Goal: Information Seeking & Learning: Learn about a topic

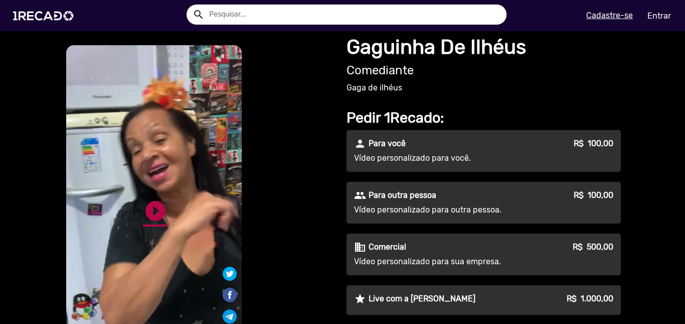
click at [155, 217] on link "play_circle_filled" at bounding box center [156, 211] width 24 height 24
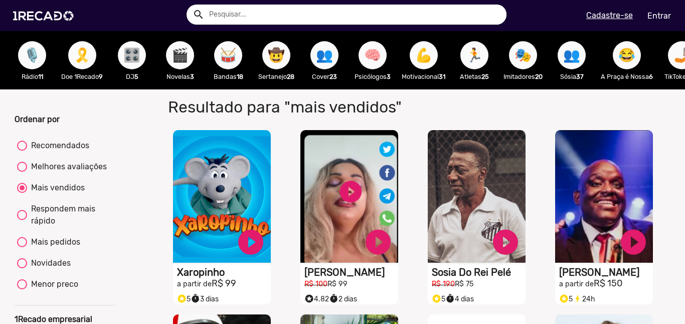
scroll to position [0, 1370]
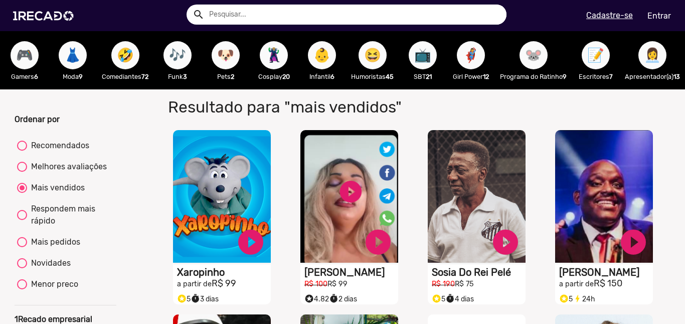
click at [364, 52] on span "😆" at bounding box center [372, 55] width 17 height 28
radio input "true"
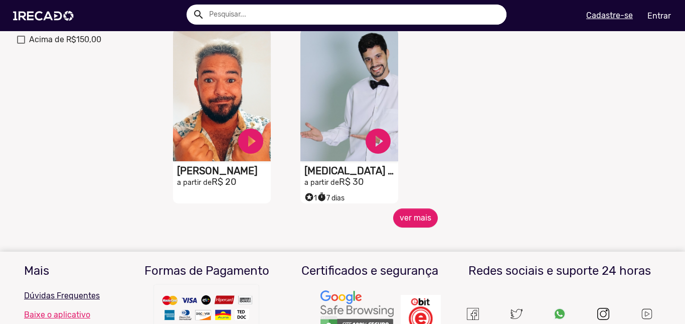
scroll to position [430, 0]
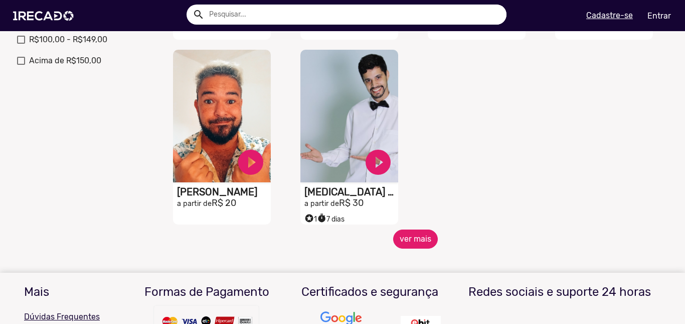
click at [417, 248] on button "ver mais" at bounding box center [415, 238] width 45 height 19
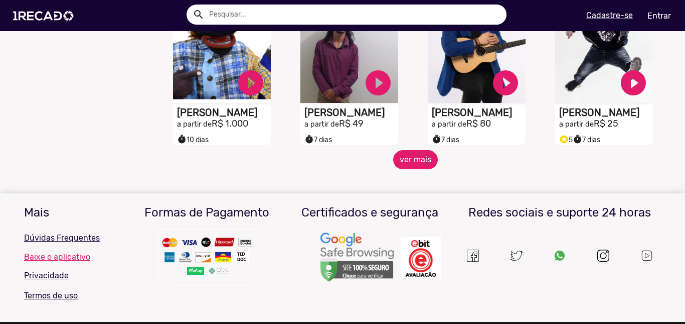
scroll to position [904, 0]
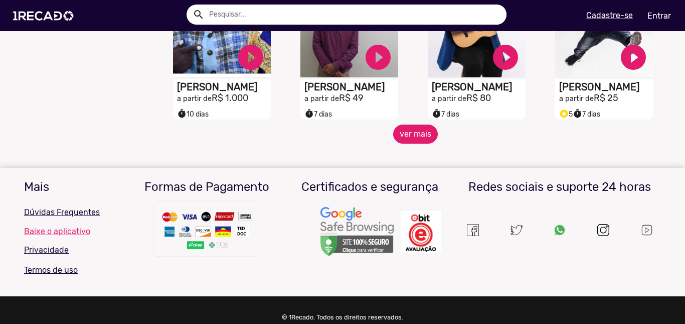
click at [413, 143] on button "ver mais" at bounding box center [415, 133] width 45 height 19
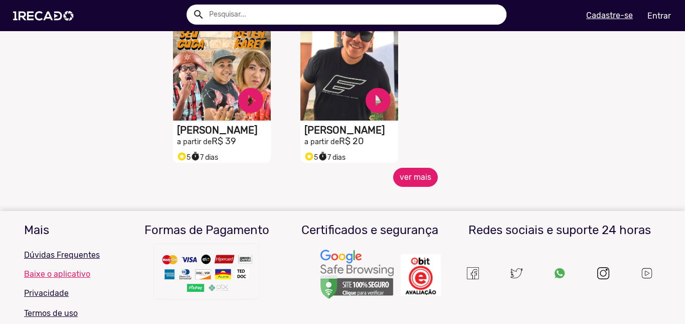
scroll to position [1399, 0]
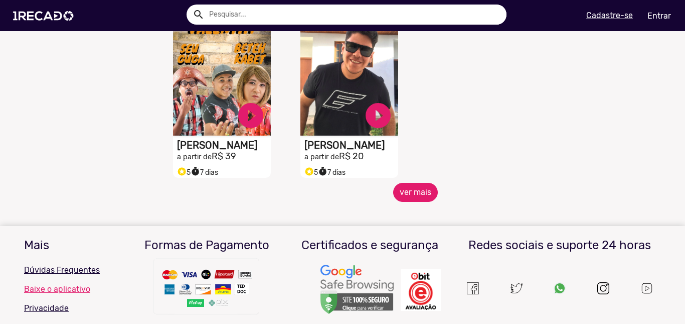
click at [419, 201] on button "ver mais" at bounding box center [415, 192] width 45 height 19
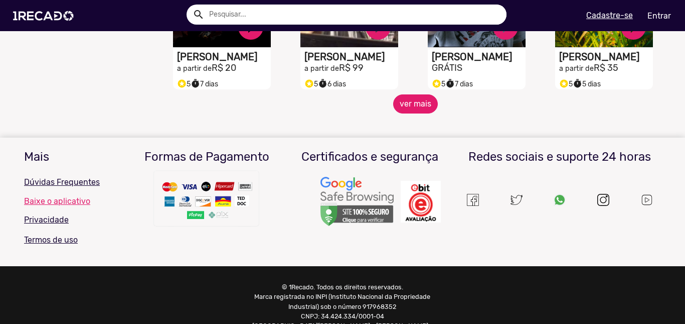
scroll to position [1828, 0]
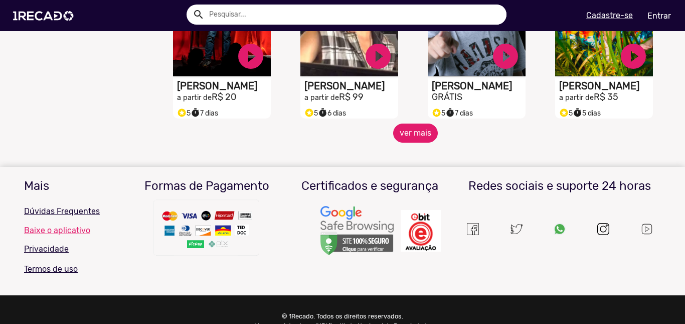
click at [413, 140] on button "ver mais" at bounding box center [415, 132] width 45 height 19
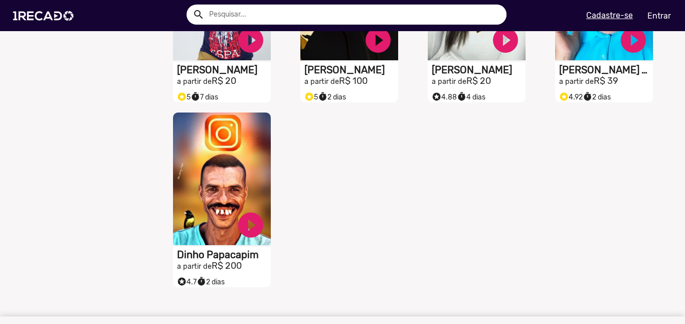
scroll to position [2032, 0]
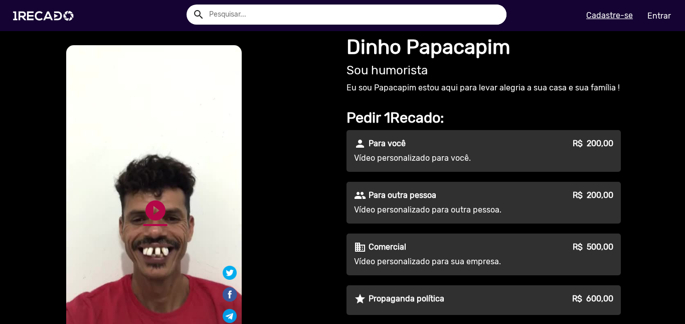
click at [145, 211] on link "play_circle_filled" at bounding box center [156, 210] width 24 height 24
click at [152, 210] on link "pause_circle" at bounding box center [156, 210] width 24 height 24
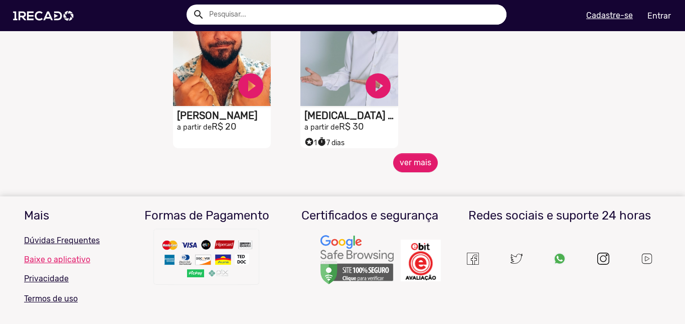
scroll to position [595, 0]
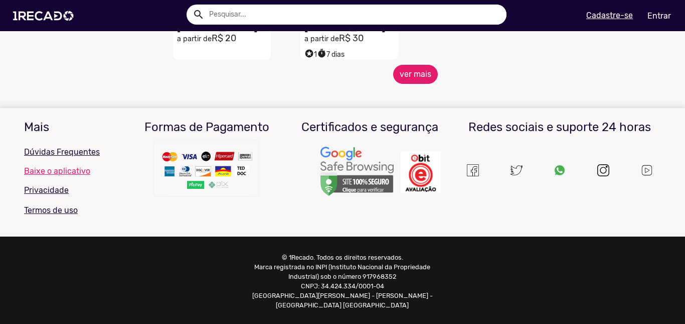
click at [413, 84] on button "ver mais" at bounding box center [415, 74] width 45 height 19
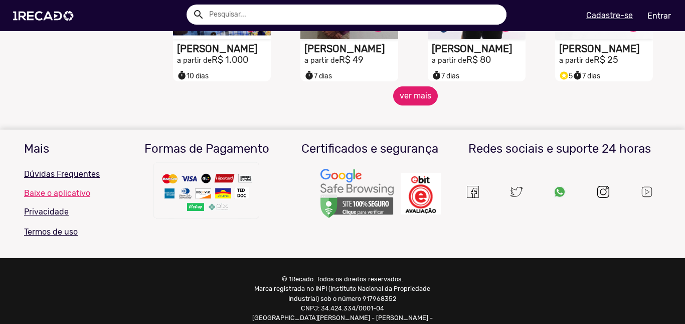
scroll to position [964, 0]
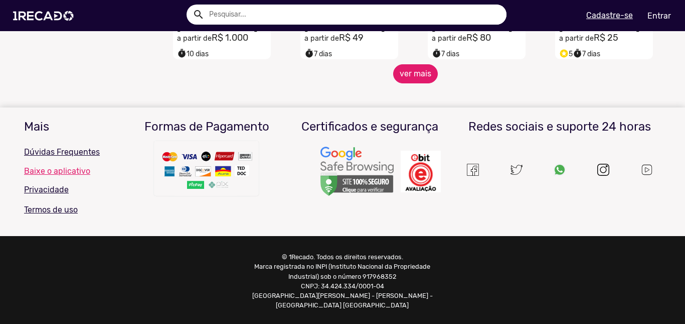
click at [409, 78] on button "ver mais" at bounding box center [415, 73] width 45 height 19
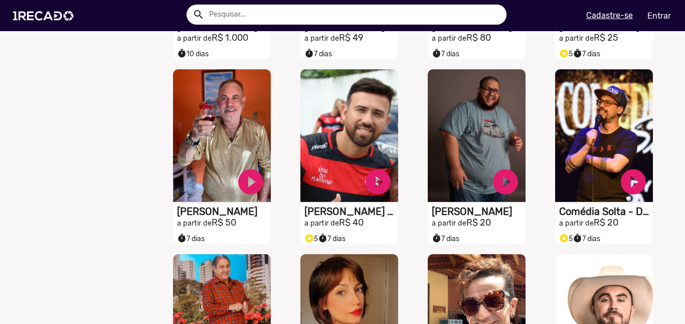
scroll to position [1517, 0]
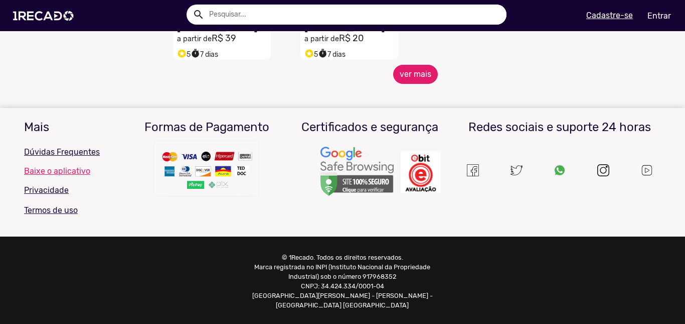
click at [406, 74] on button "ver mais" at bounding box center [415, 74] width 45 height 19
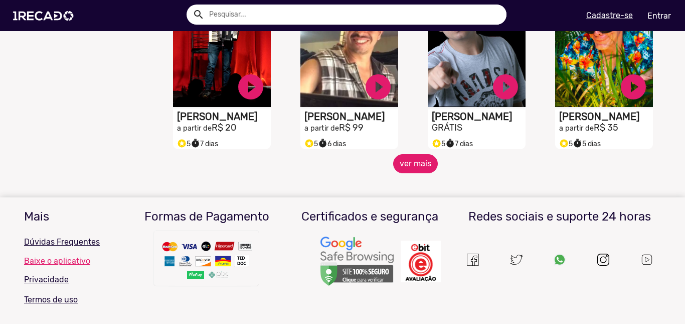
scroll to position [1797, 0]
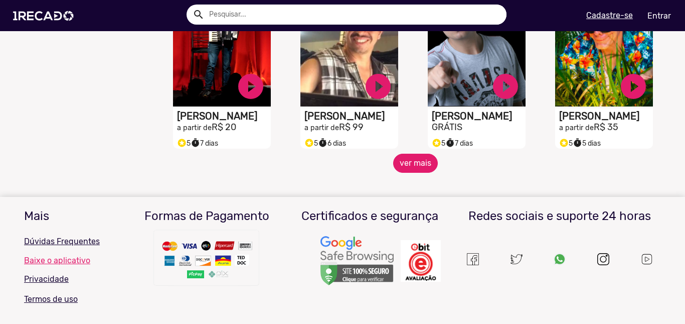
click at [412, 167] on button "ver mais" at bounding box center [415, 163] width 45 height 19
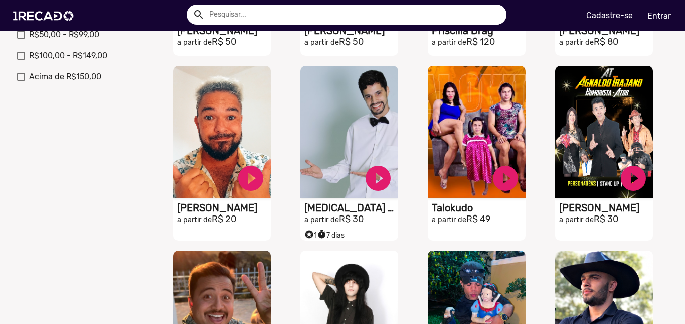
scroll to position [0, 0]
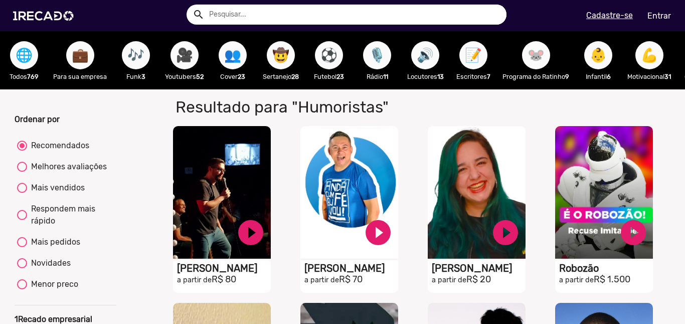
click at [530, 59] on span "🐭" at bounding box center [536, 55] width 17 height 28
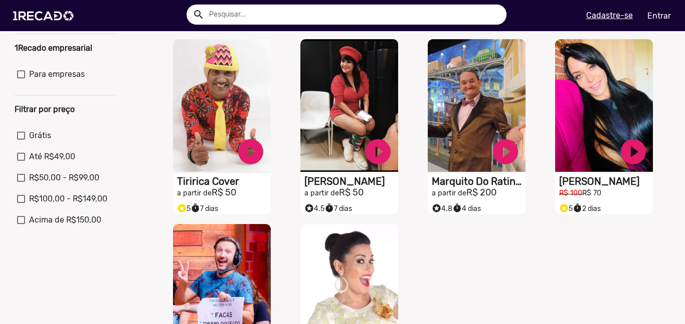
scroll to position [272, 0]
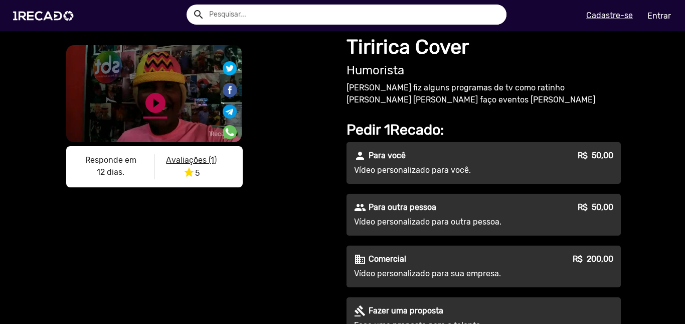
click at [149, 102] on link "play_circle_filled" at bounding box center [156, 103] width 24 height 24
click at [148, 115] on link "pause_circle" at bounding box center [156, 103] width 24 height 24
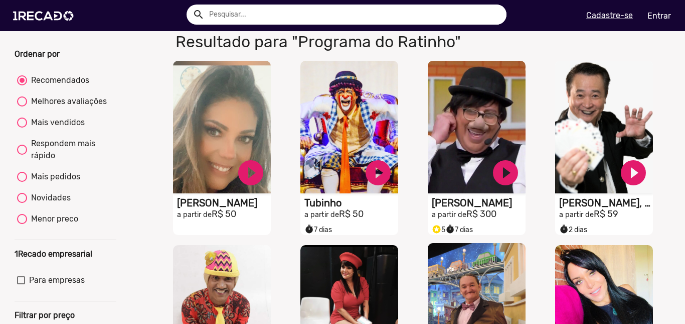
scroll to position [66, 0]
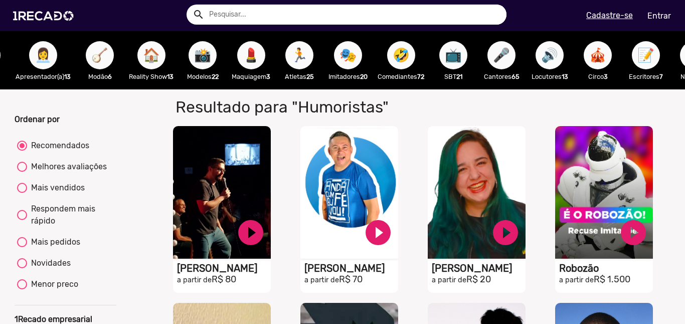
scroll to position [0, 827]
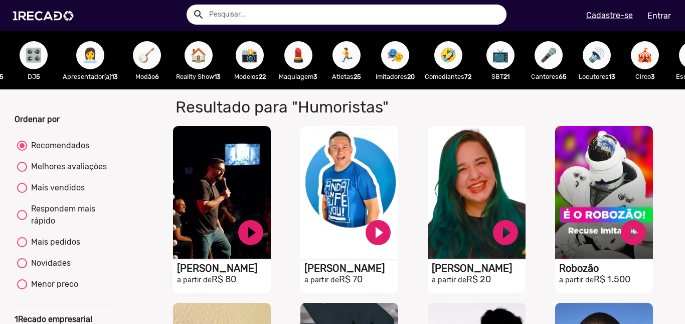
click at [455, 62] on span "🤣" at bounding box center [448, 55] width 17 height 28
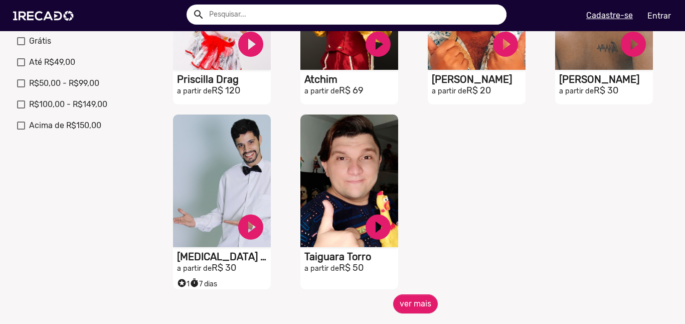
scroll to position [369, 0]
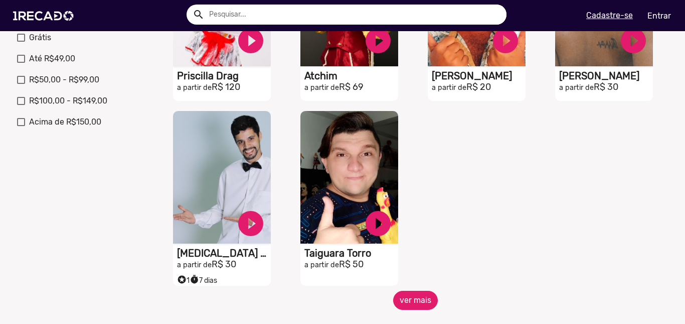
click at [416, 303] on button "ver mais" at bounding box center [415, 300] width 45 height 19
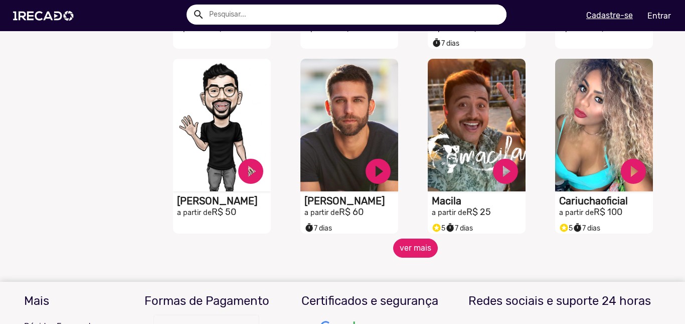
scroll to position [790, 0]
click at [404, 250] on button "ver mais" at bounding box center [415, 247] width 45 height 19
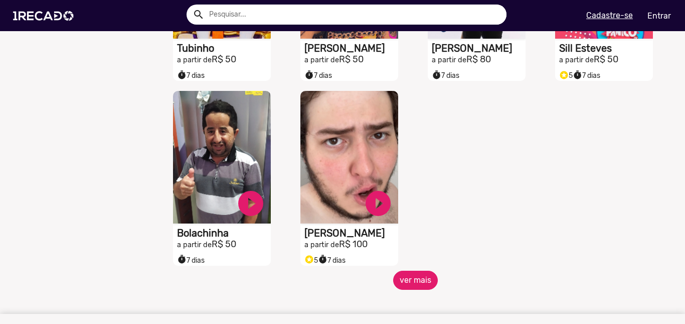
scroll to position [1318, 0]
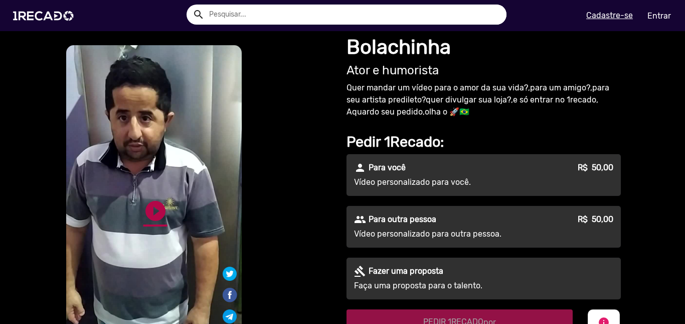
click at [148, 214] on link "play_circle_filled" at bounding box center [156, 211] width 24 height 24
click at [151, 206] on link "pause_circle" at bounding box center [156, 211] width 24 height 24
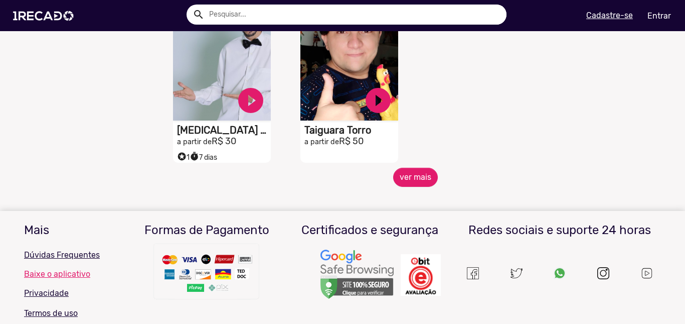
scroll to position [493, 0]
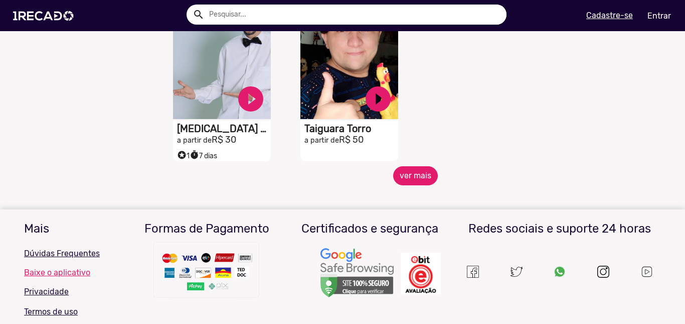
click at [417, 185] on button "ver mais" at bounding box center [415, 175] width 45 height 19
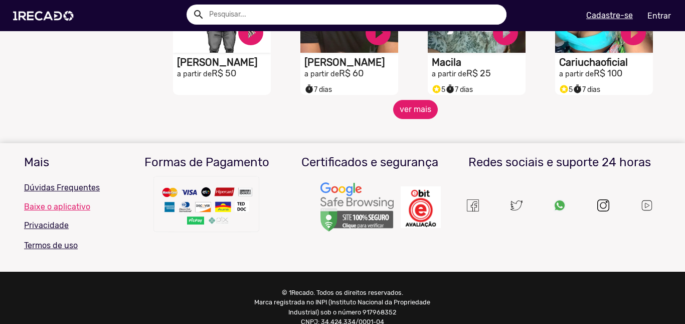
scroll to position [962, 0]
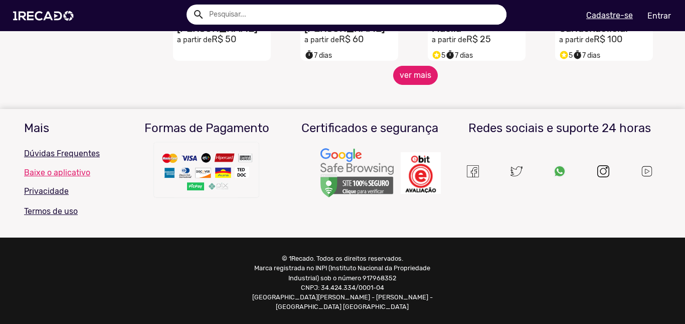
click at [411, 80] on button "ver mais" at bounding box center [415, 75] width 45 height 19
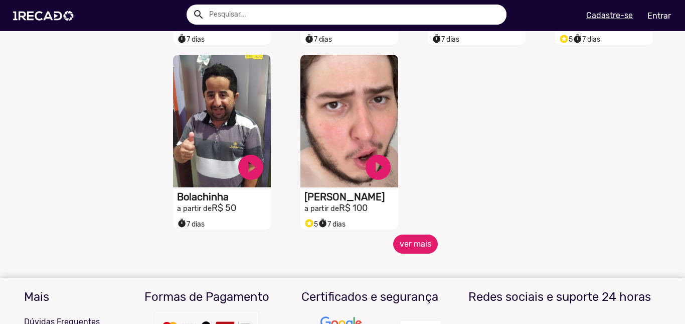
scroll to position [1401, 0]
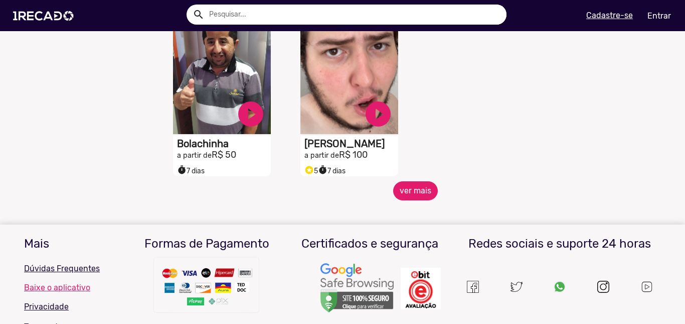
click at [408, 199] on button "ver mais" at bounding box center [415, 190] width 45 height 19
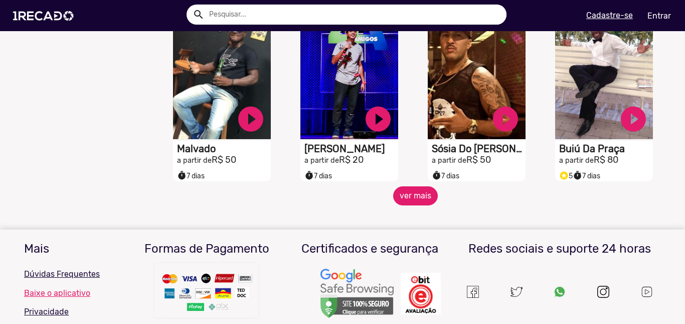
scroll to position [1772, 0]
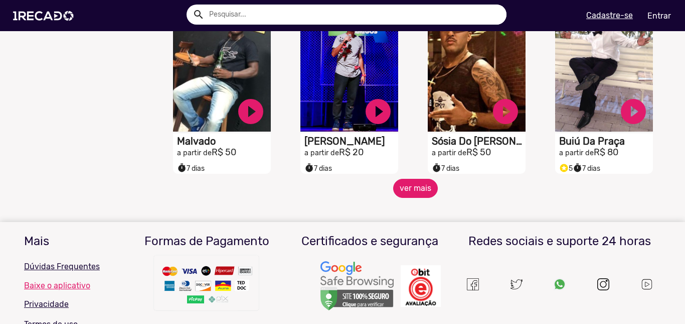
click at [408, 198] on button "ver mais" at bounding box center [415, 188] width 45 height 19
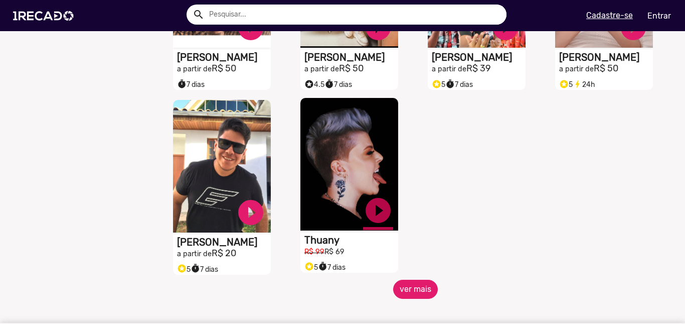
scroll to position [2226, 0]
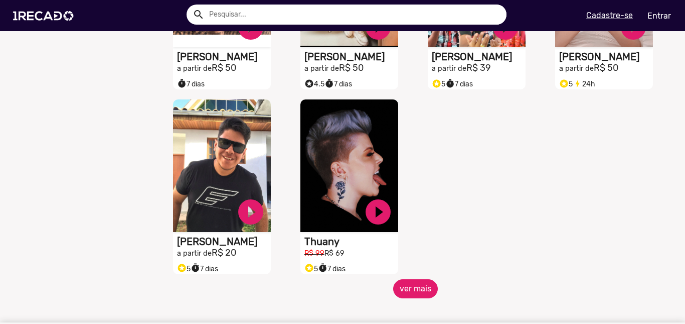
click at [409, 293] on button "ver mais" at bounding box center [415, 288] width 45 height 19
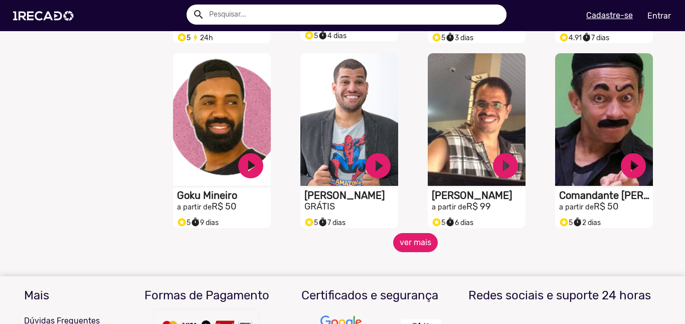
scroll to position [2644, 0]
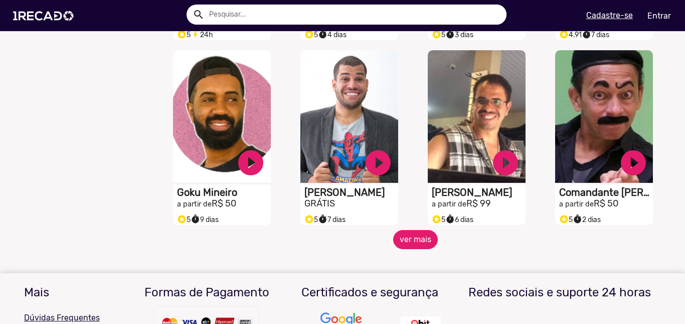
click at [406, 246] on button "ver mais" at bounding box center [415, 239] width 45 height 19
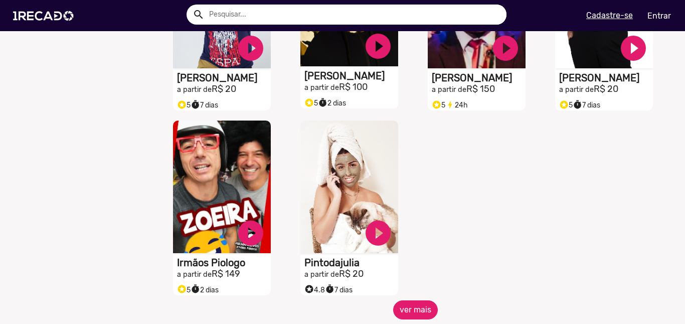
scroll to position [3128, 0]
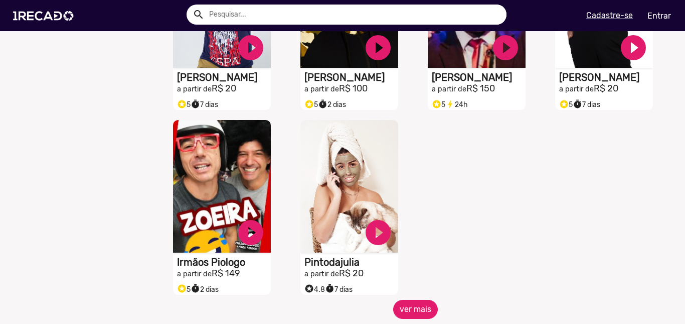
click at [412, 312] on button "ver mais" at bounding box center [415, 309] width 45 height 19
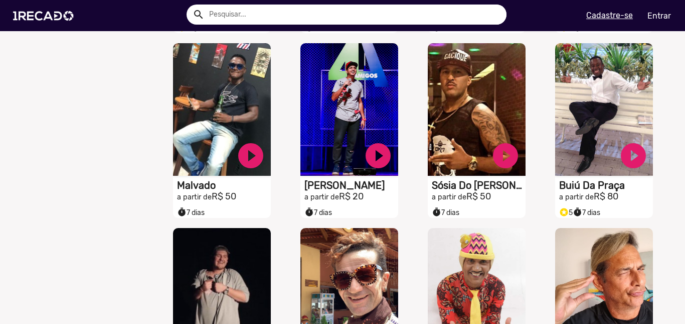
scroll to position [1784, 0]
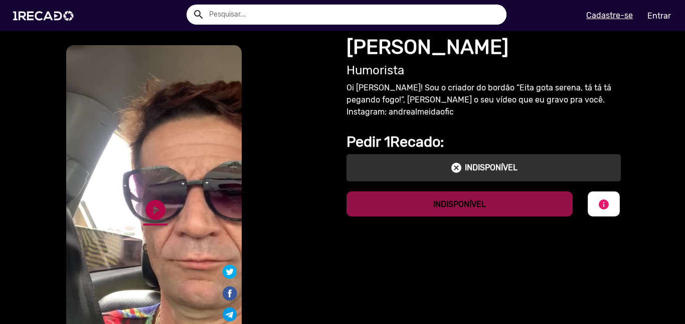
click at [151, 211] on link "play_circle_filled" at bounding box center [156, 210] width 24 height 24
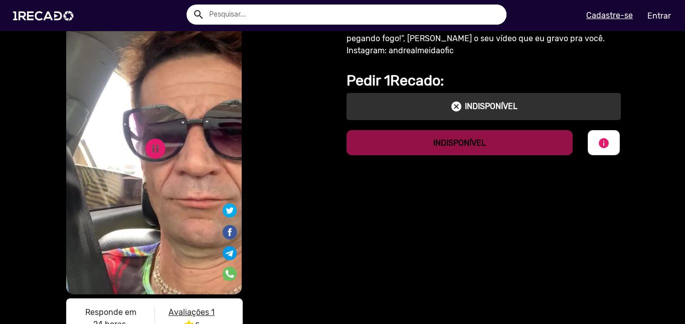
scroll to position [62, 0]
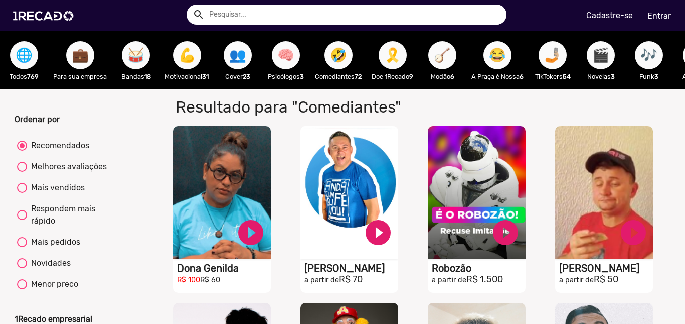
click at [506, 60] on span "😂" at bounding box center [497, 55] width 17 height 28
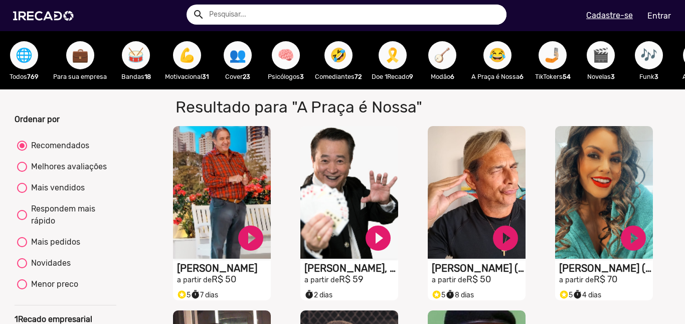
click at [604, 55] on span "🎬" at bounding box center [601, 55] width 17 height 28
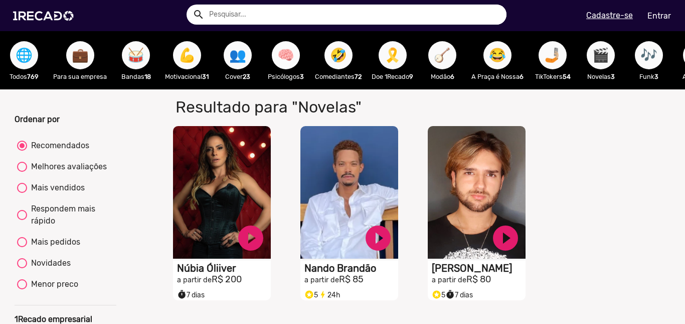
click at [289, 53] on span "🧠" at bounding box center [285, 55] width 17 height 28
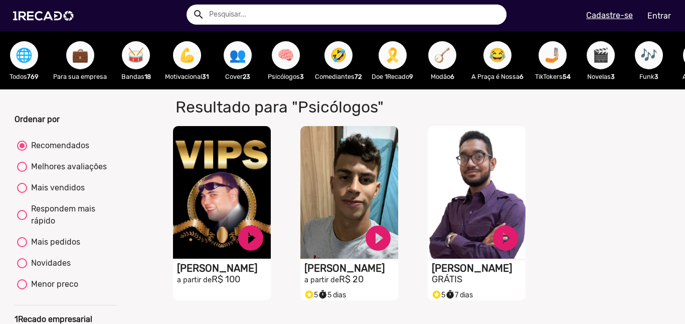
click at [186, 60] on span "💪" at bounding box center [187, 55] width 17 height 28
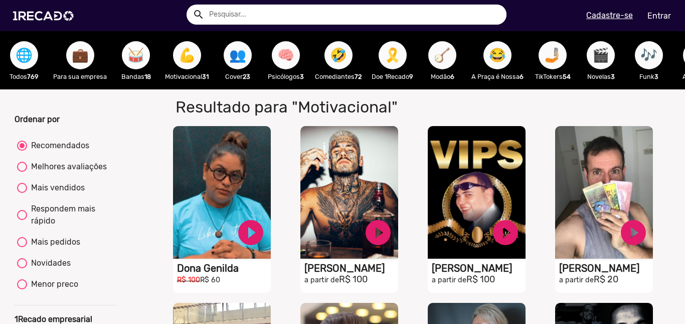
click at [132, 54] on span "🥁" at bounding box center [135, 55] width 17 height 28
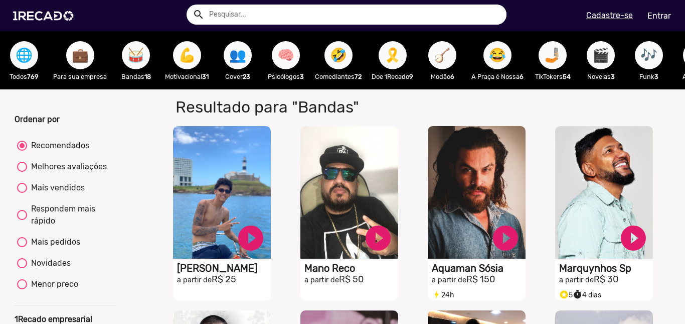
click at [79, 66] on span "💼" at bounding box center [80, 55] width 17 height 28
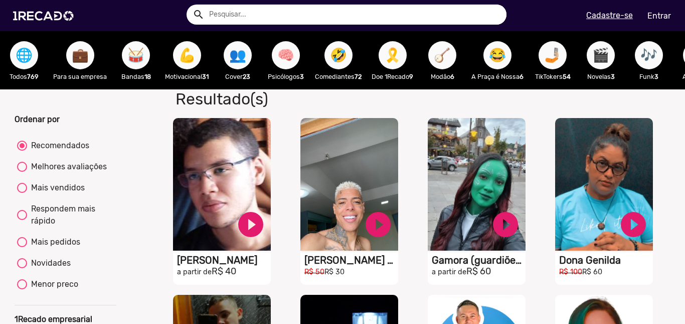
click at [561, 61] on span "🤳🏼" at bounding box center [552, 55] width 17 height 28
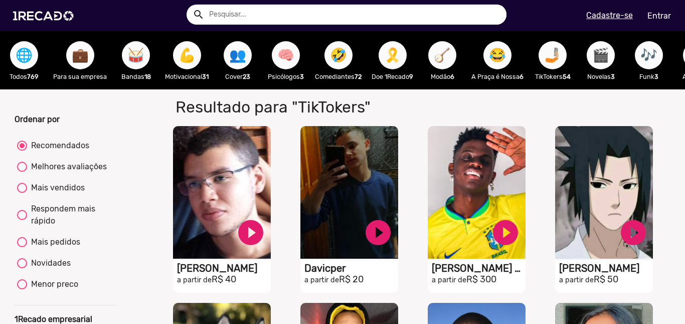
click at [607, 62] on span "🎬" at bounding box center [601, 55] width 17 height 28
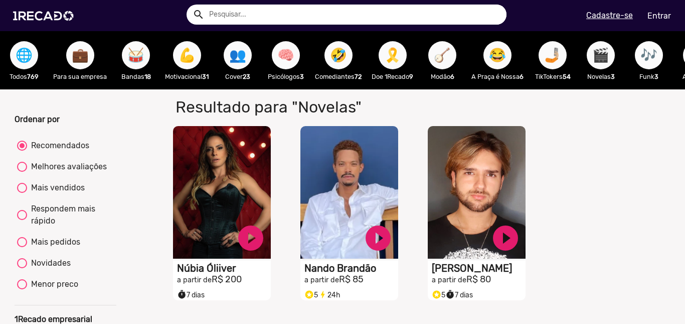
click at [652, 62] on span "🎶" at bounding box center [649, 55] width 17 height 28
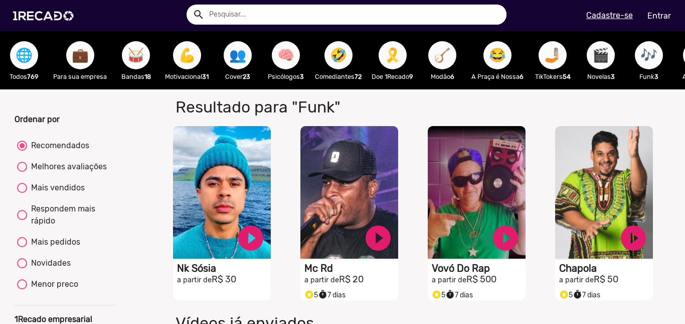
drag, startPoint x: 183, startPoint y: 97, endPoint x: 247, endPoint y: 102, distance: 64.9
click at [247, 102] on div "Resultado para "Funk" para "Funk" S1RECADO vídeos dedicados para fãs e empresas…" at bounding box center [415, 318] width 525 height 458
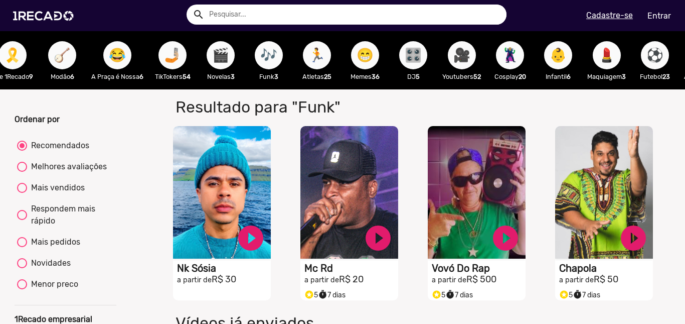
scroll to position [0, 379]
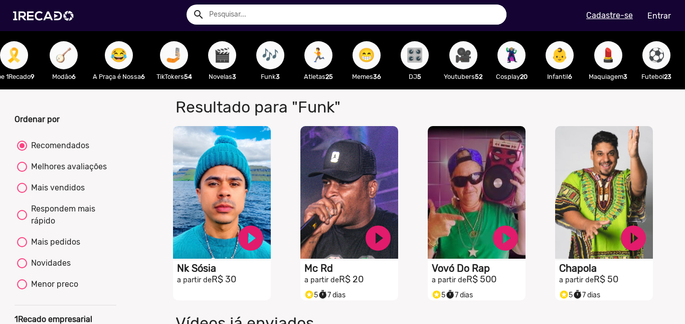
click at [326, 54] on span "🏃" at bounding box center [318, 55] width 17 height 28
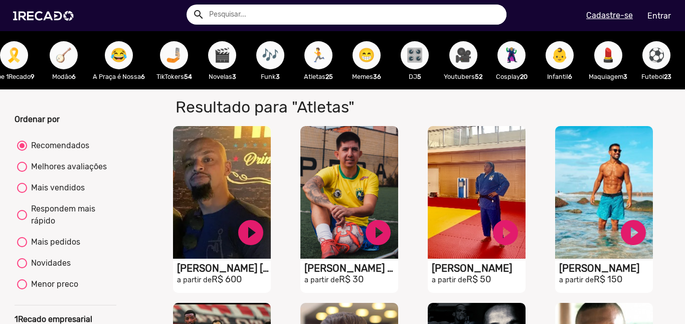
click at [323, 58] on span "🏃" at bounding box center [318, 55] width 17 height 28
click at [375, 62] on span "😁" at bounding box center [366, 55] width 17 height 28
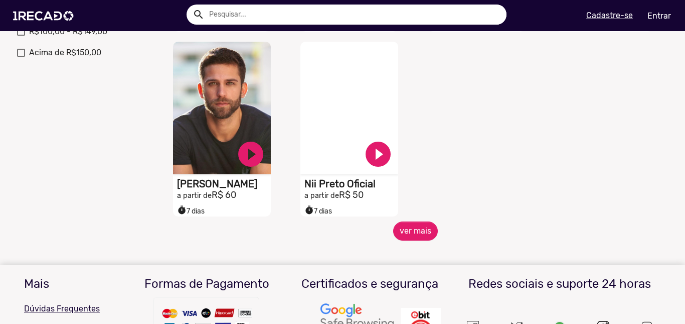
scroll to position [438, 0]
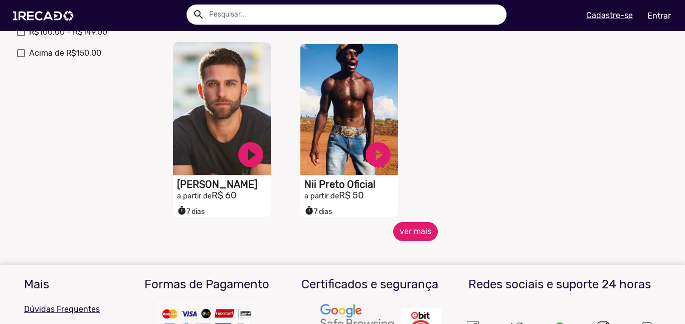
click at [416, 240] on button "ver mais" at bounding box center [415, 231] width 45 height 19
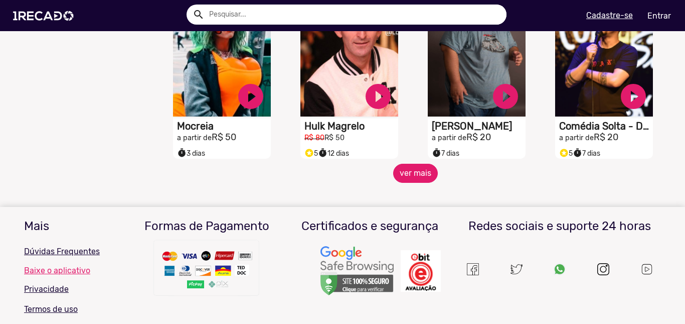
scroll to position [864, 0]
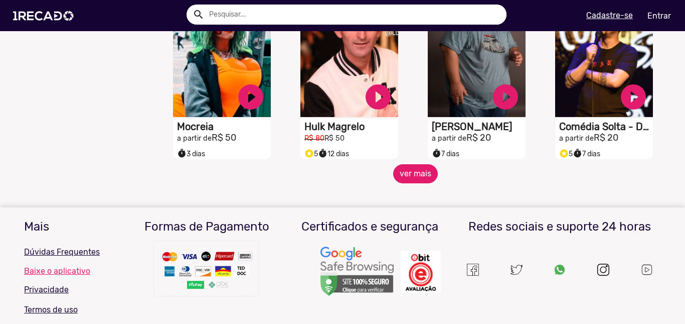
click at [407, 177] on button "ver mais" at bounding box center [415, 173] width 45 height 19
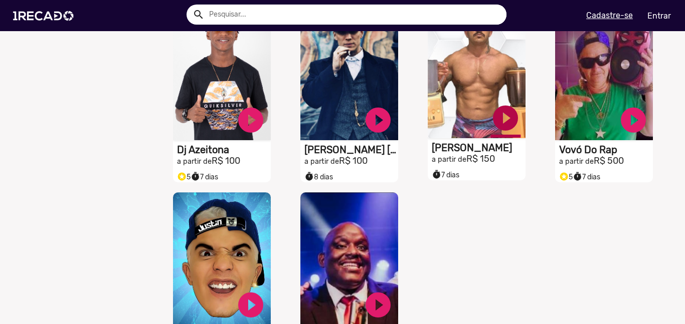
scroll to position [1281, 0]
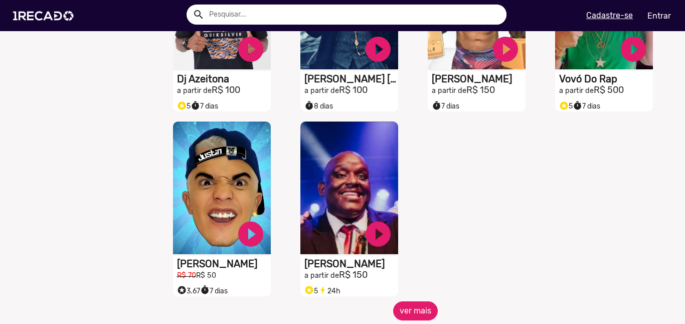
click at [409, 313] on button "ver mais" at bounding box center [415, 310] width 45 height 19
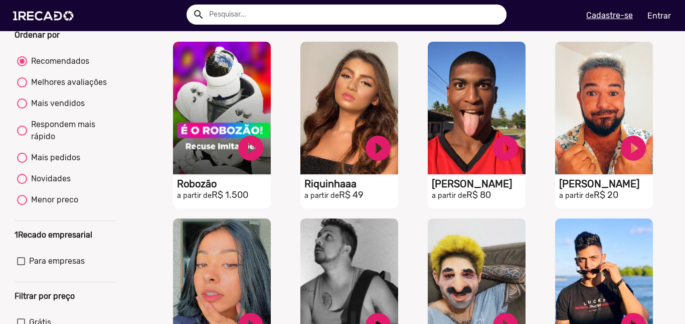
scroll to position [0, 0]
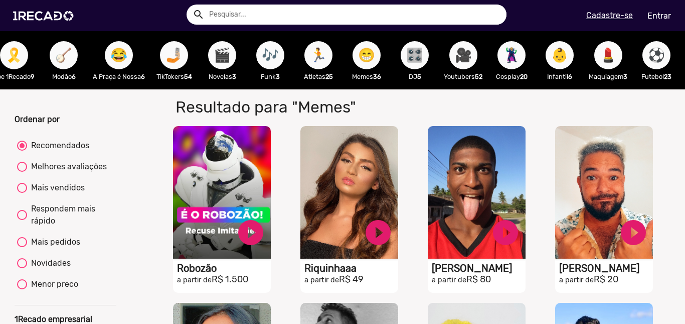
click at [466, 60] on span "🎥" at bounding box center [463, 55] width 17 height 28
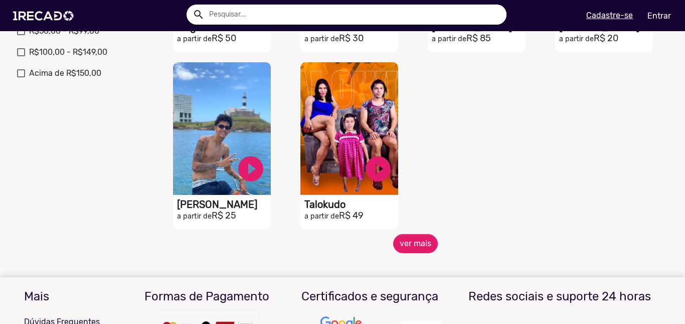
scroll to position [415, 0]
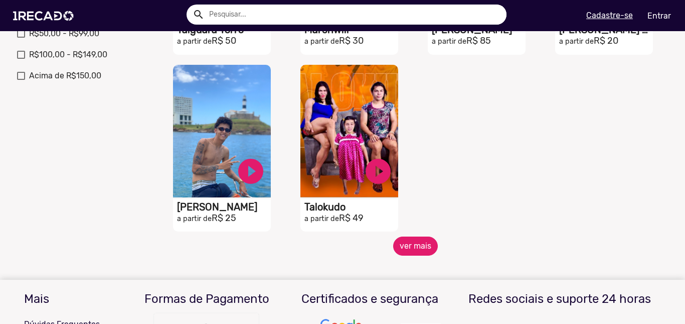
click at [414, 251] on button "ver mais" at bounding box center [415, 245] width 45 height 19
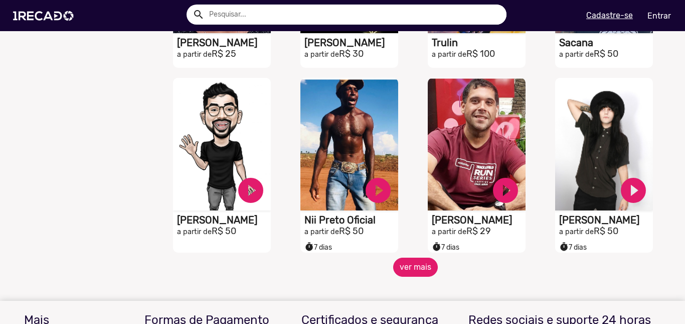
scroll to position [806, 0]
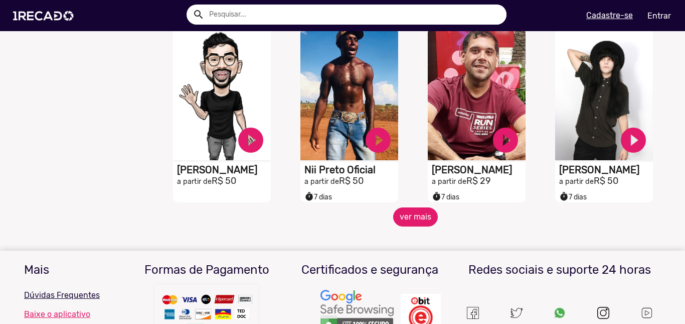
click at [406, 226] on button "ver mais" at bounding box center [415, 216] width 45 height 19
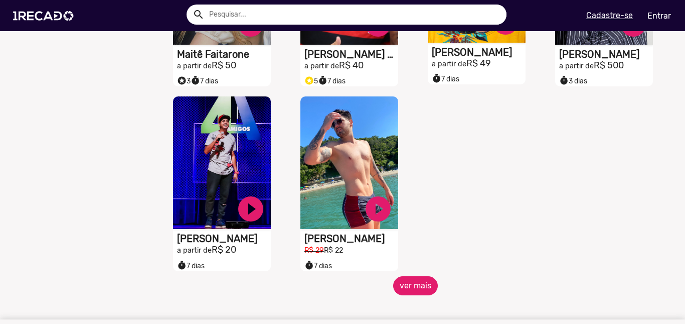
scroll to position [1292, 0]
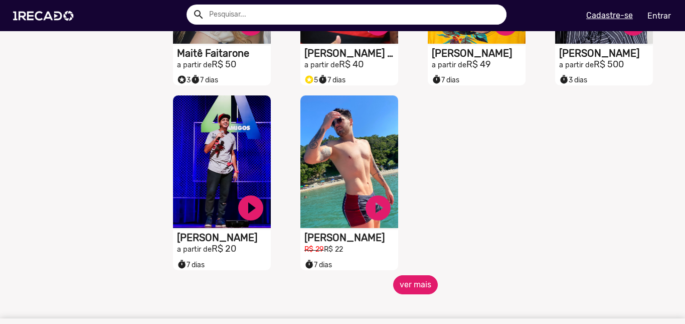
click at [413, 291] on button "ver mais" at bounding box center [415, 284] width 45 height 19
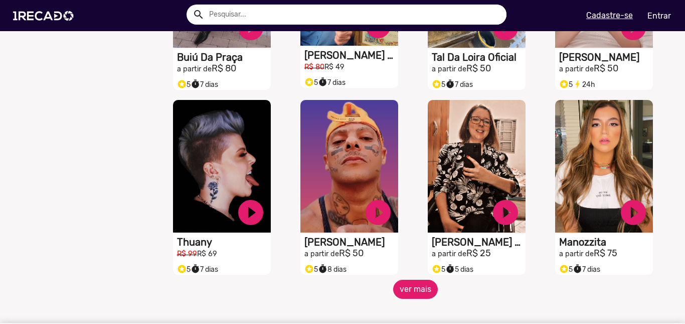
scroll to position [1697, 0]
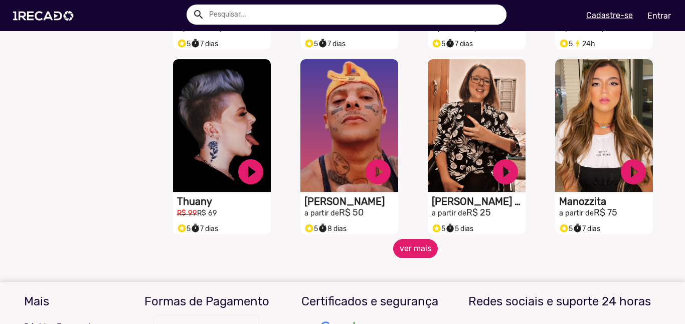
click at [419, 253] on button "ver mais" at bounding box center [415, 248] width 45 height 19
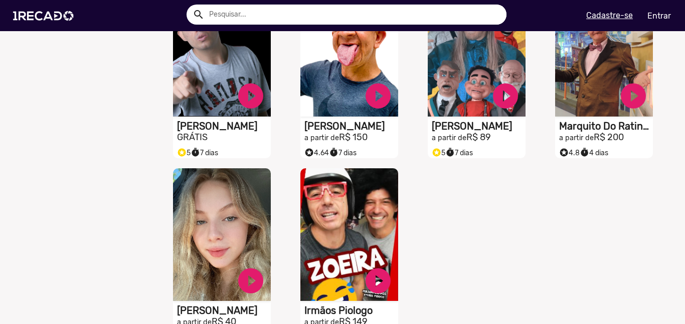
scroll to position [2216, 0]
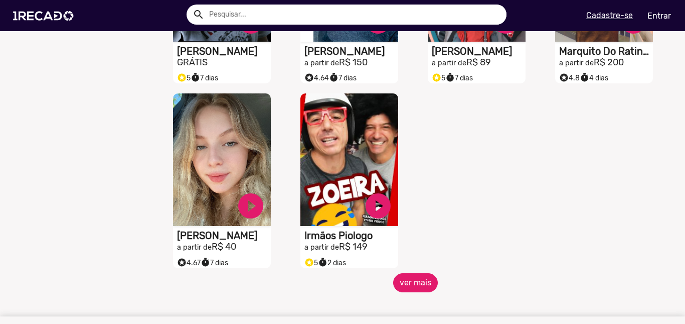
click at [411, 292] on button "ver mais" at bounding box center [415, 282] width 45 height 19
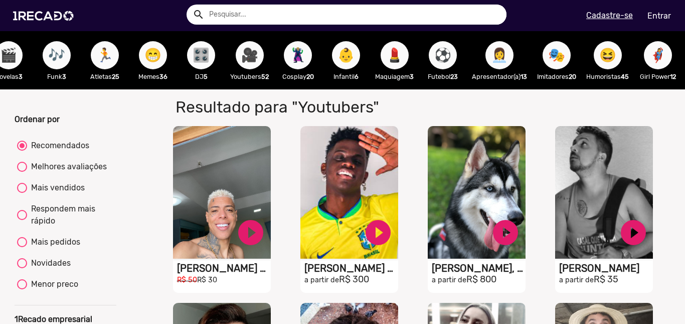
scroll to position [0, 591]
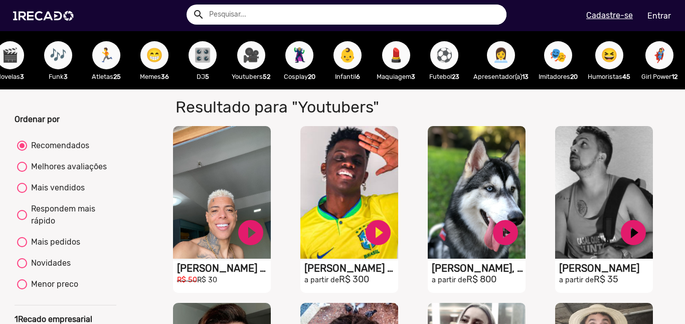
click at [450, 65] on span "⚽" at bounding box center [444, 55] width 17 height 28
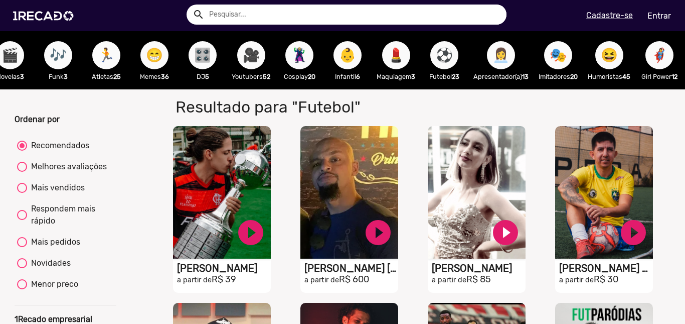
click at [505, 57] on span "👩‍💼" at bounding box center [501, 55] width 17 height 28
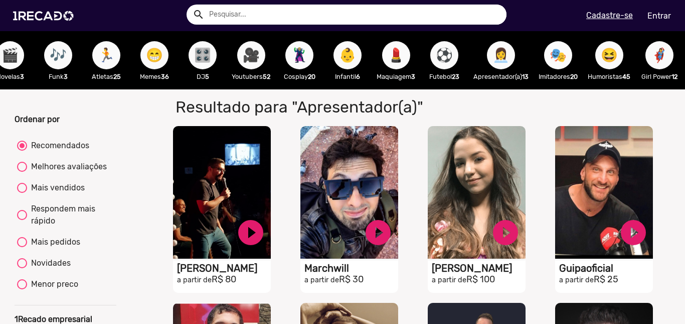
click at [567, 63] on span "🎭" at bounding box center [558, 55] width 17 height 28
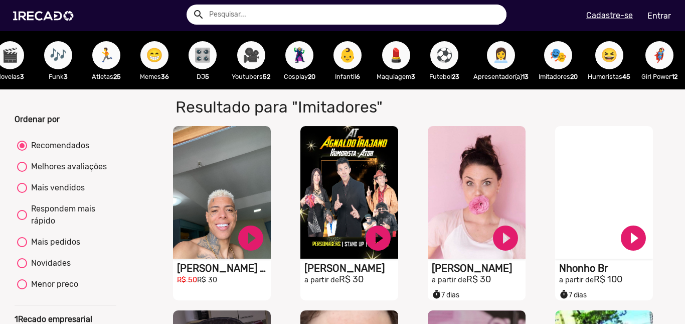
click at [616, 58] on span "😆" at bounding box center [609, 55] width 17 height 28
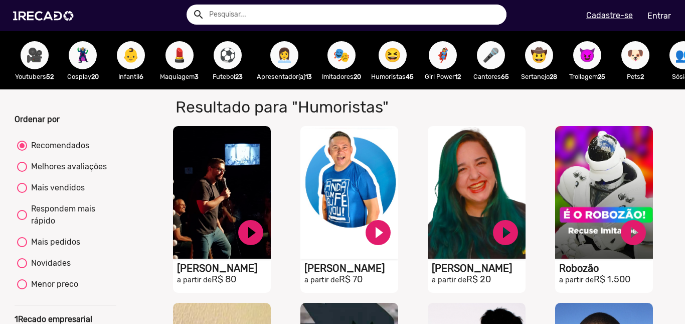
scroll to position [0, 806]
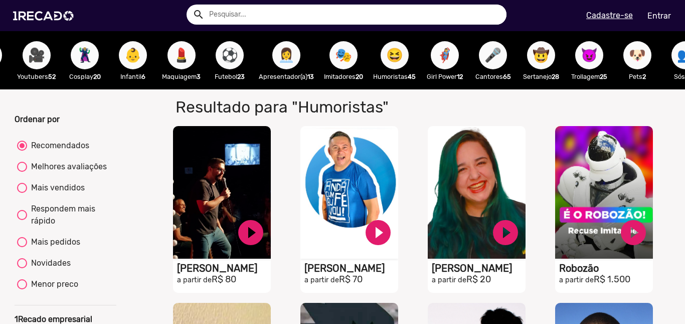
click at [454, 54] on span "🦸‍♀️" at bounding box center [445, 55] width 17 height 28
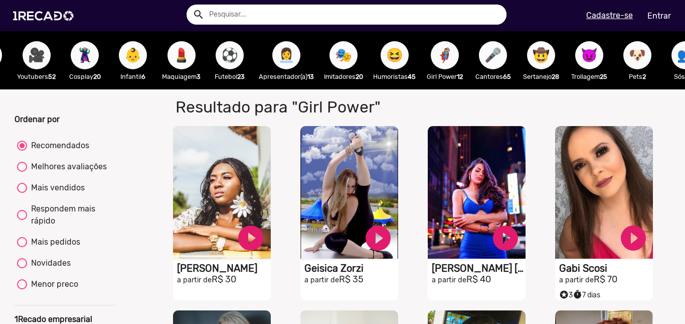
click at [502, 59] on span "🎤" at bounding box center [493, 55] width 17 height 28
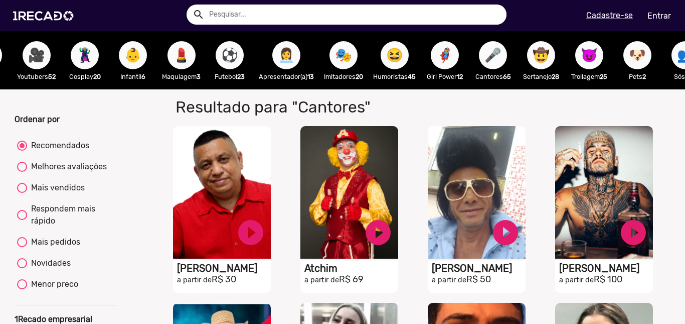
click at [502, 64] on span "🎤" at bounding box center [493, 55] width 17 height 28
click at [502, 44] on span "🎤" at bounding box center [493, 55] width 17 height 28
click at [550, 62] on span "🤠" at bounding box center [541, 55] width 17 height 28
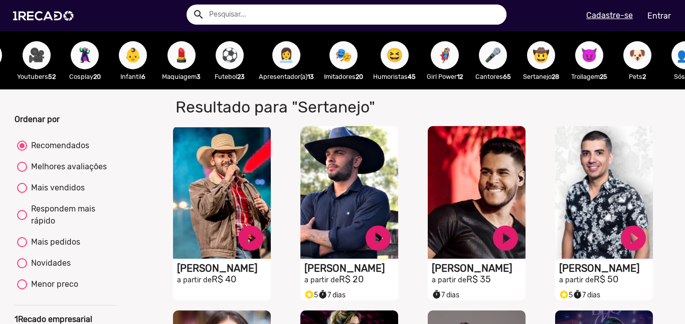
click at [598, 54] on span "😈" at bounding box center [589, 55] width 17 height 28
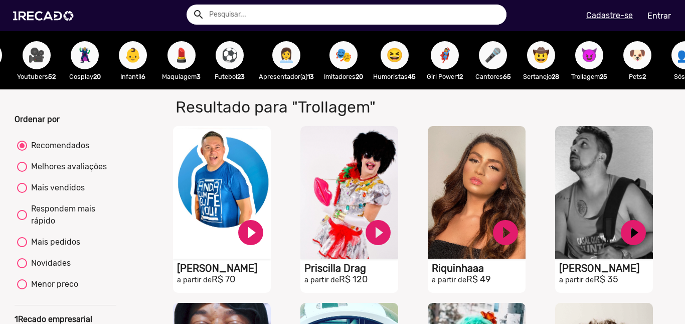
click at [598, 55] on span "😈" at bounding box center [589, 55] width 17 height 28
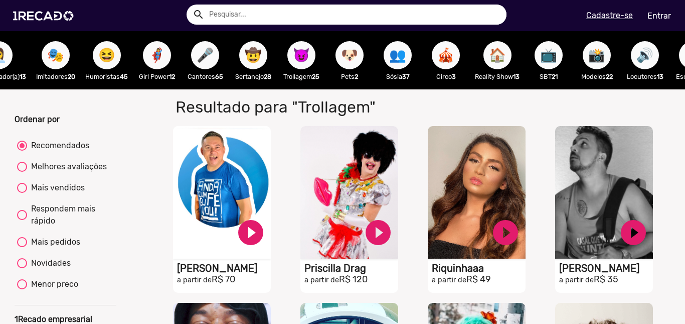
scroll to position [0, 1114]
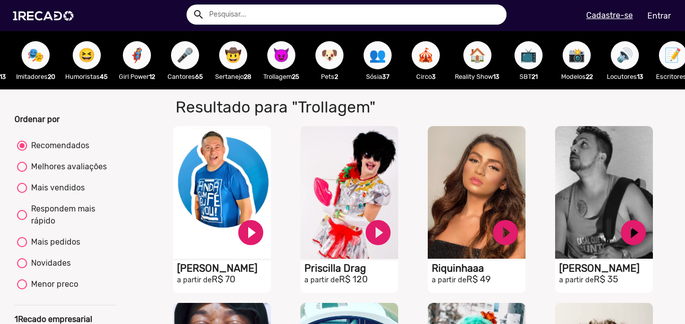
click at [537, 55] on span "📺" at bounding box center [528, 55] width 17 height 28
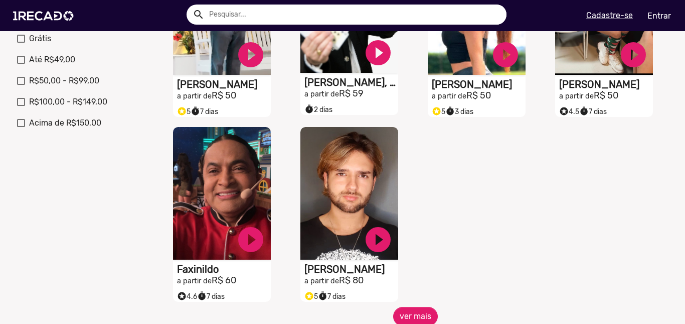
scroll to position [368, 0]
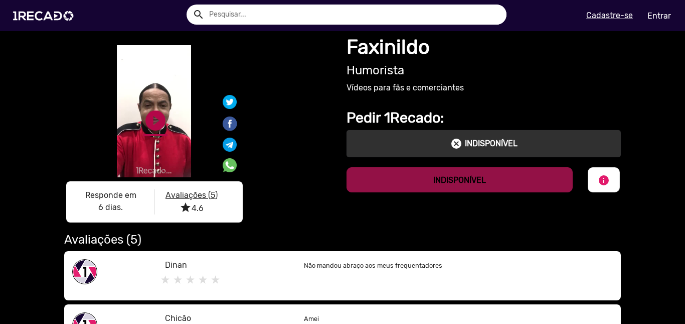
click at [154, 114] on link "play_circle_filled" at bounding box center [156, 120] width 24 height 24
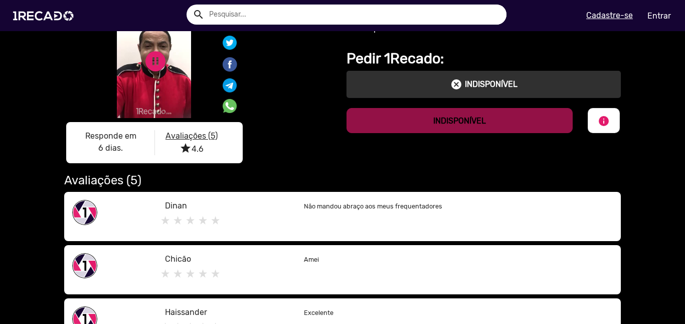
scroll to position [118, 0]
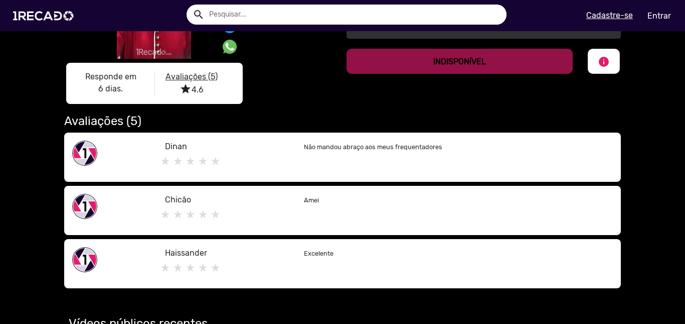
click at [155, 14] on link "pause_circle" at bounding box center [156, 2] width 24 height 24
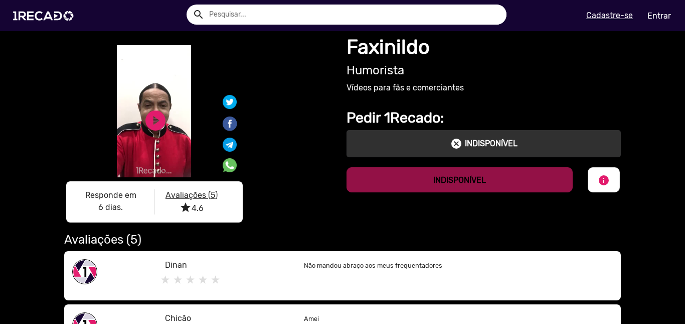
scroll to position [1, 0]
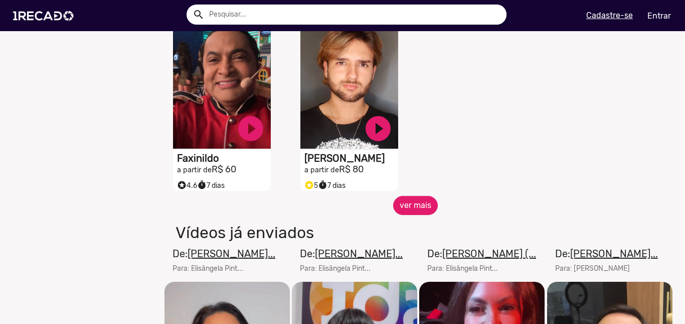
scroll to position [479, 0]
click at [413, 211] on button "ver mais" at bounding box center [415, 205] width 45 height 19
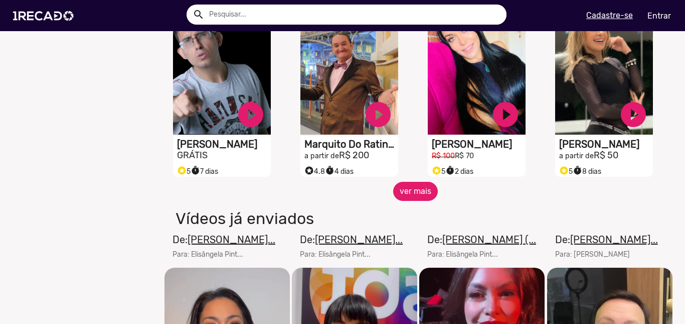
scroll to position [882, 0]
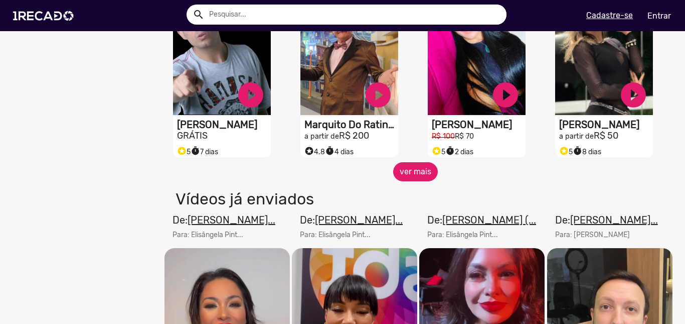
click at [418, 181] on button "ver mais" at bounding box center [415, 171] width 45 height 19
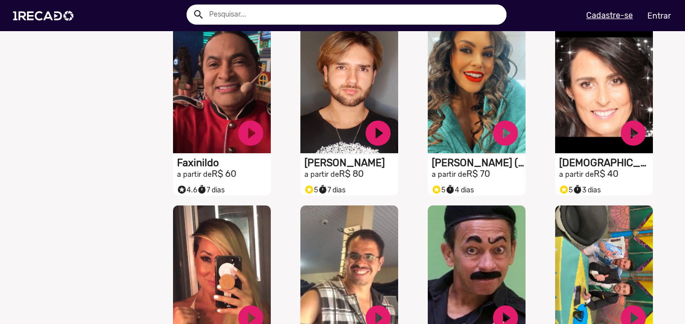
scroll to position [0, 0]
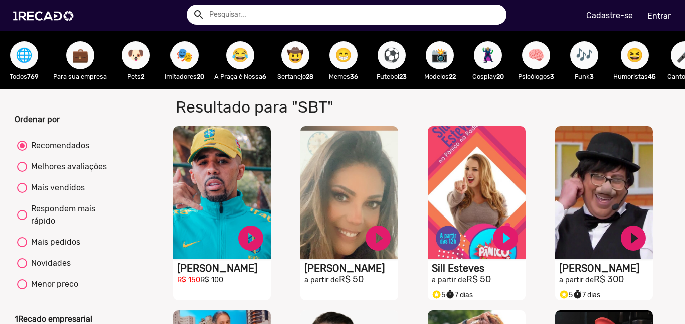
click at [242, 64] on span "😂" at bounding box center [240, 55] width 17 height 28
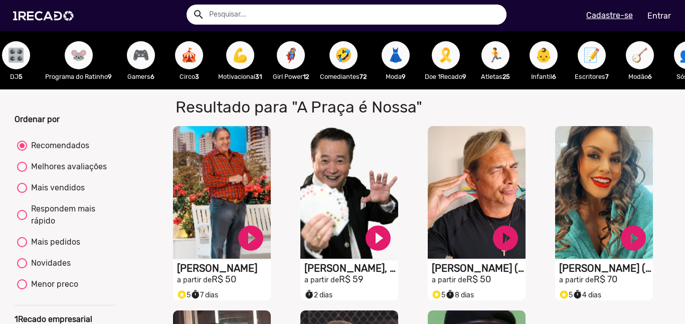
scroll to position [0, 1370]
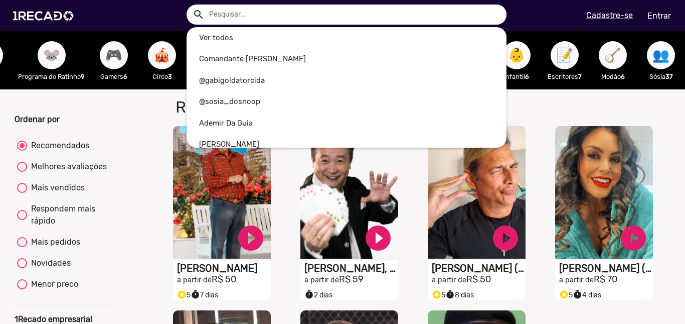
click at [252, 15] on input "text" at bounding box center [354, 15] width 305 height 20
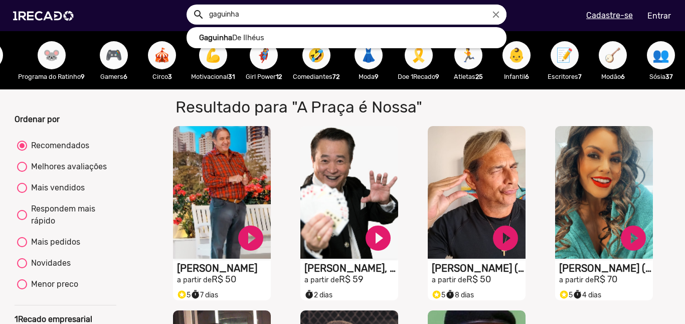
type input "gaguinha"
click at [189, 5] on button "search" at bounding box center [198, 14] width 18 height 18
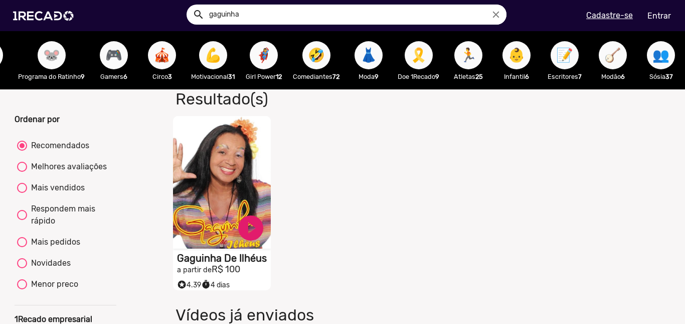
click at [222, 176] on video "S1RECADO vídeos dedicados para fãs e empresas" at bounding box center [222, 182] width 98 height 132
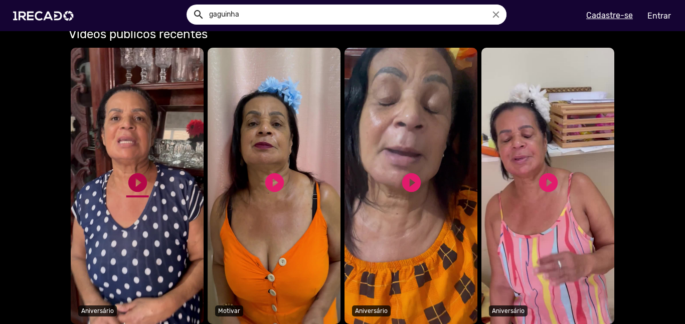
scroll to position [660, 0]
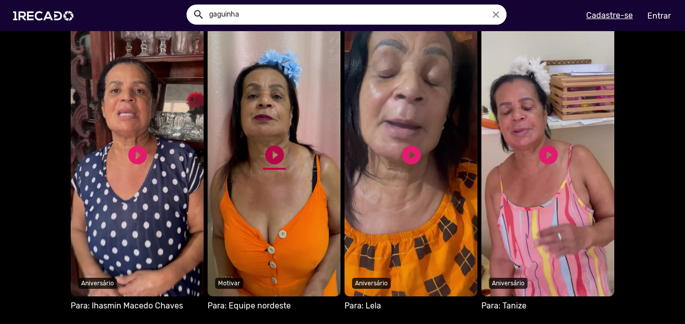
click at [267, 148] on link "play_circle_filled" at bounding box center [274, 155] width 23 height 23
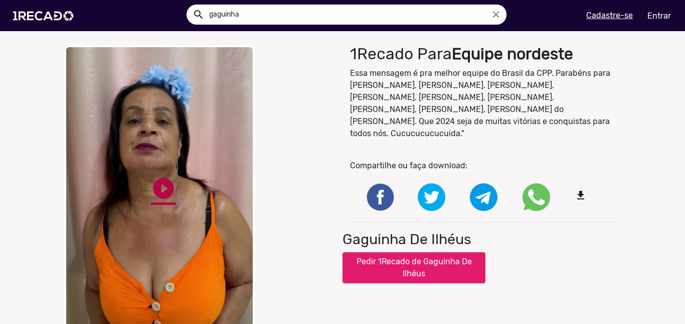
click at [155, 181] on link "play_circle_filled" at bounding box center [163, 188] width 25 height 25
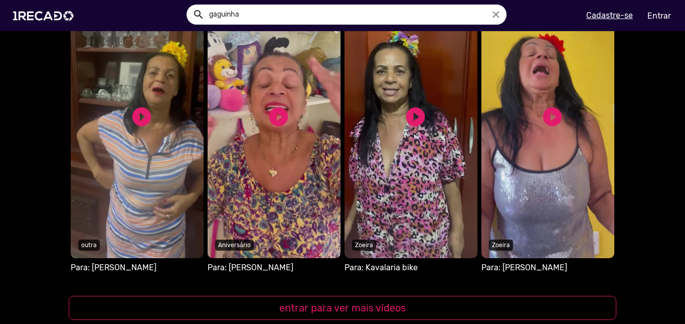
scroll to position [1002, 0]
click at [141, 113] on link "play_circle_filled" at bounding box center [141, 116] width 23 height 23
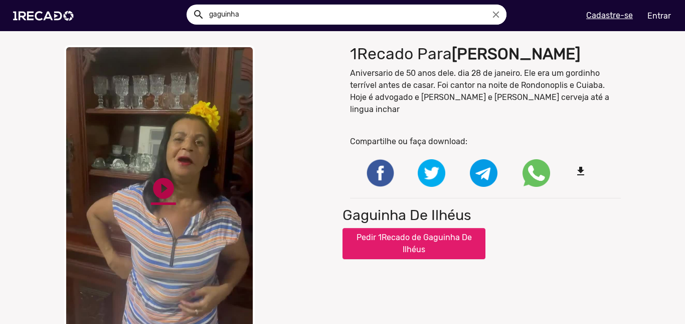
click at [156, 185] on link "play_circle_filled" at bounding box center [163, 188] width 25 height 25
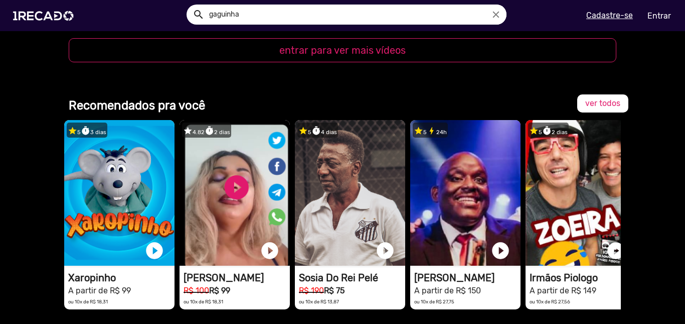
scroll to position [1258, 0]
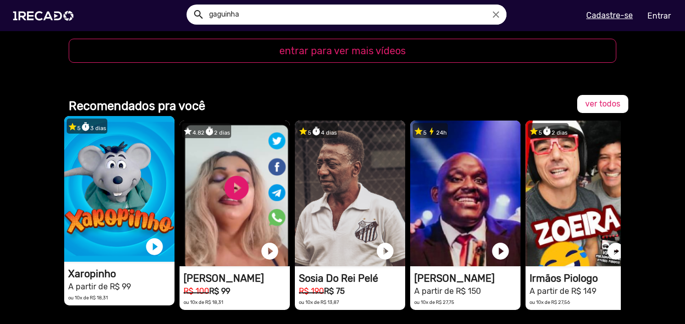
click at [112, 177] on video "1RECADO vídeos dedicados para fãs e empresas" at bounding box center [119, 189] width 110 height 146
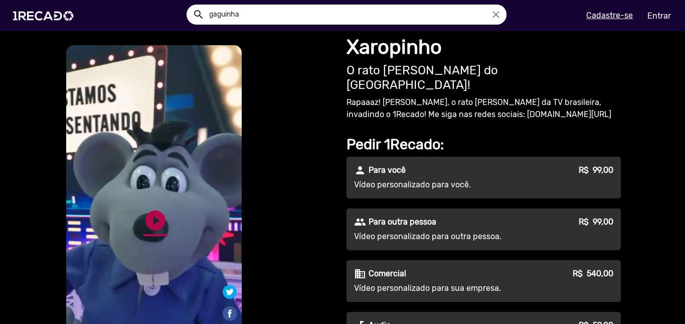
click at [144, 220] on link "play_circle_filled" at bounding box center [156, 220] width 24 height 24
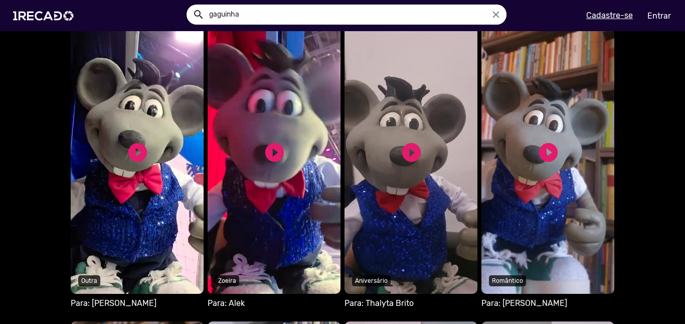
scroll to position [648, 0]
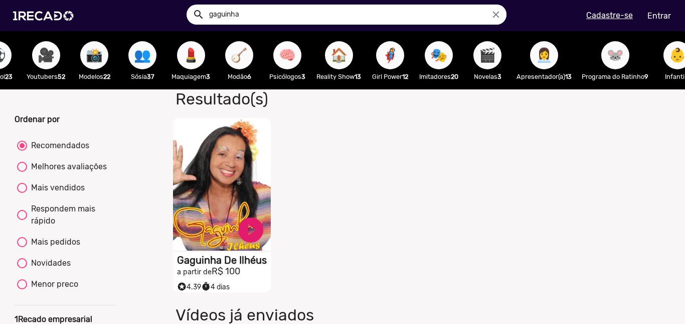
scroll to position [0, 1370]
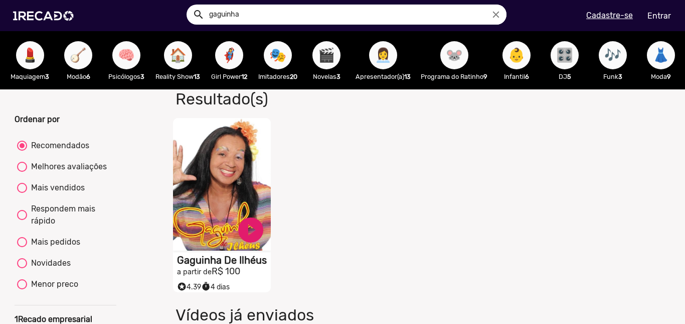
click at [655, 59] on span "👗" at bounding box center [661, 55] width 17 height 28
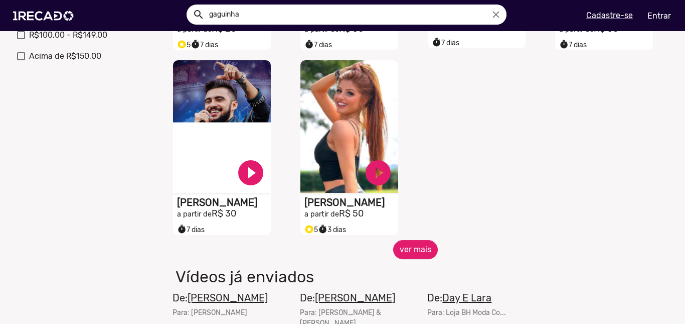
scroll to position [436, 0]
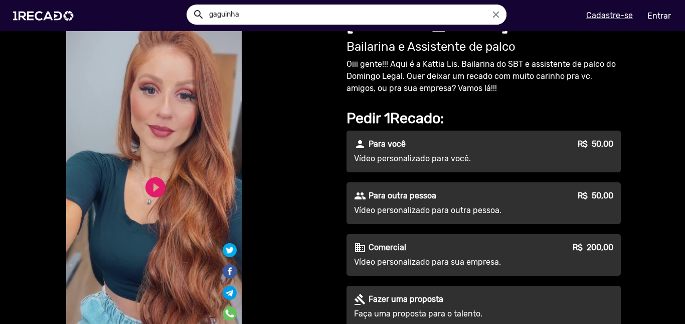
scroll to position [3, 0]
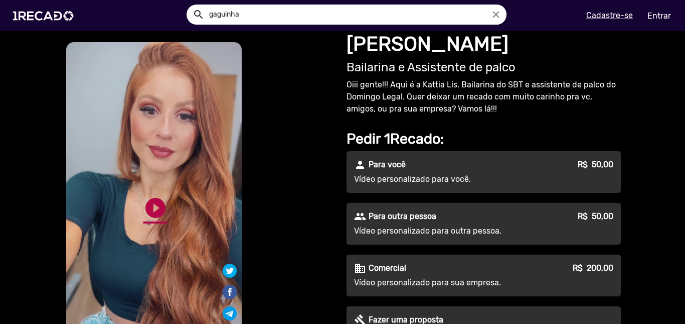
click at [155, 205] on link "play_circle_filled" at bounding box center [156, 208] width 24 height 24
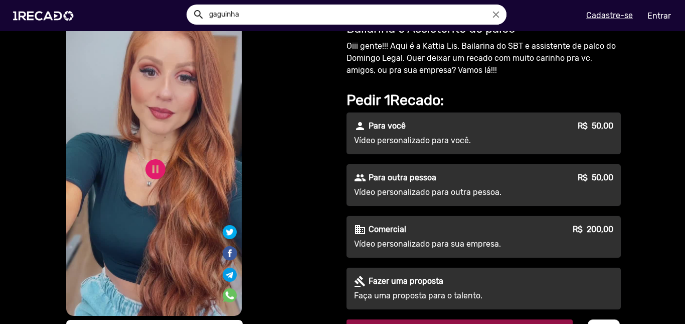
scroll to position [41, 0]
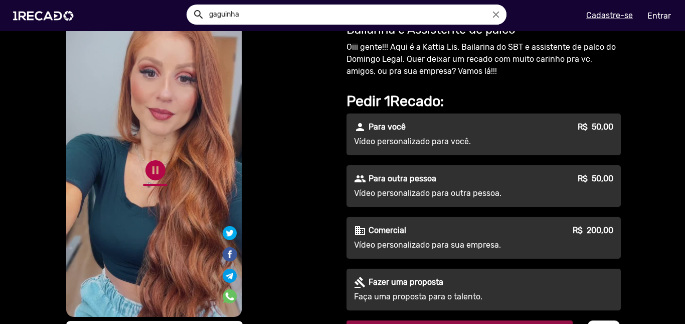
click at [157, 167] on link "pause_circle" at bounding box center [156, 170] width 24 height 24
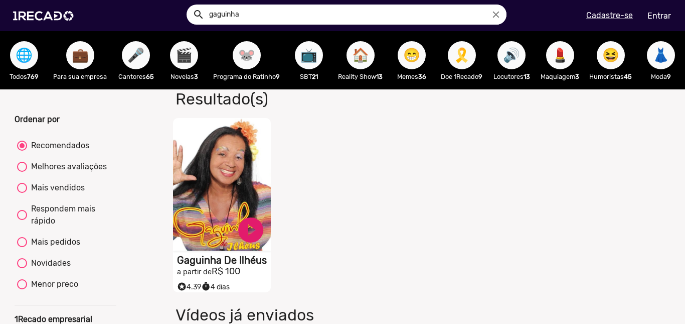
click at [243, 48] on span "🐭" at bounding box center [246, 55] width 17 height 28
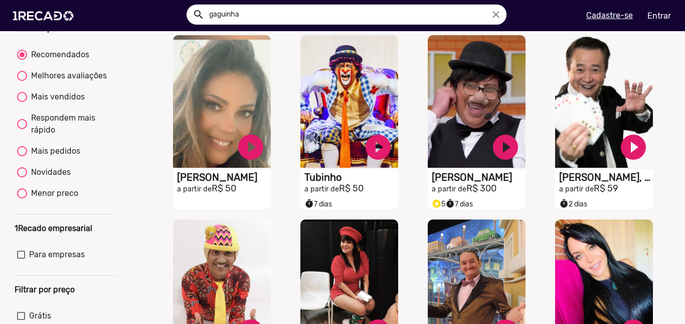
scroll to position [91, 0]
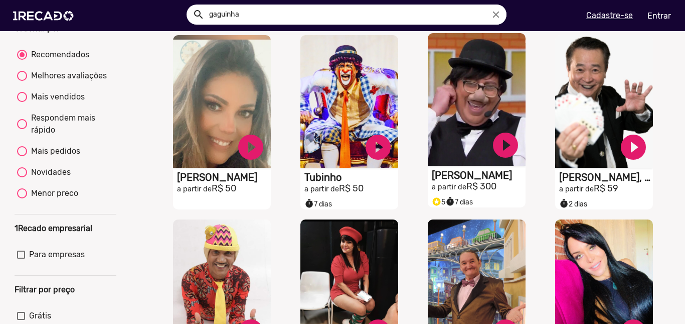
click at [271, 121] on video "S1RECADO vídeos dedicados para fãs e empresas" at bounding box center [222, 101] width 98 height 132
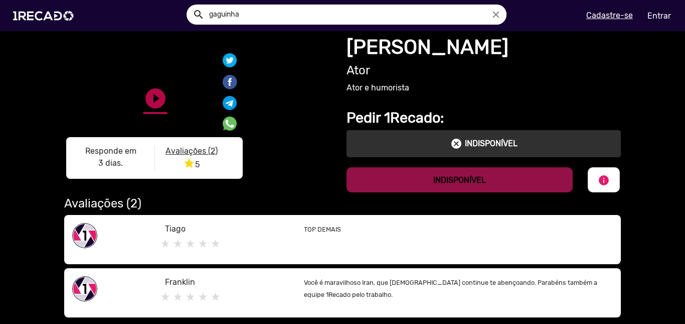
click at [151, 90] on link "play_circle_filled" at bounding box center [156, 98] width 24 height 24
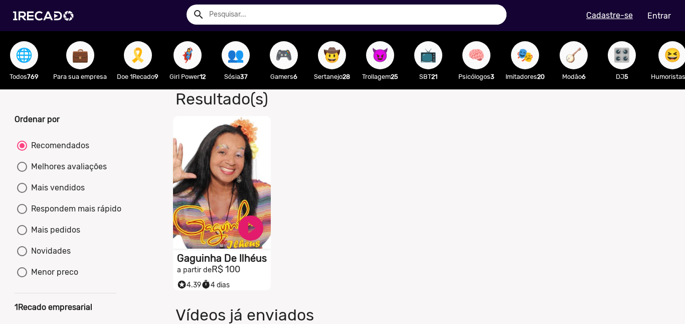
click at [229, 187] on video "S1RECADO vídeos dedicados para fãs e empresas" at bounding box center [222, 182] width 98 height 132
